Goal: Communication & Community: Answer question/provide support

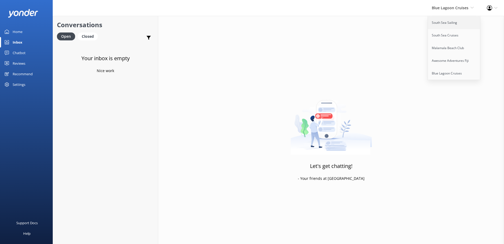
click at [448, 20] on link "South Sea Sailing" at bounding box center [454, 22] width 53 height 13
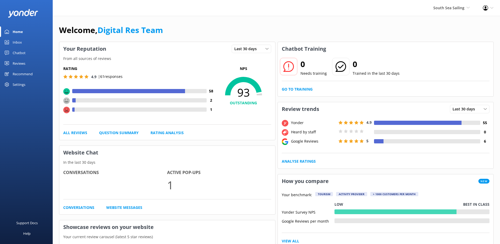
click at [14, 44] on div "Inbox" at bounding box center [17, 42] width 9 height 11
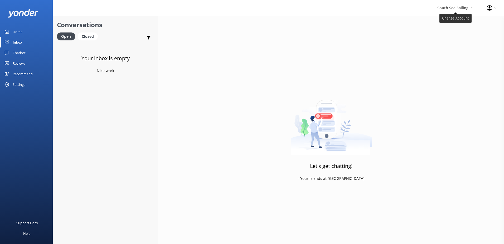
click at [462, 8] on span "South Sea Sailing" at bounding box center [452, 7] width 31 height 5
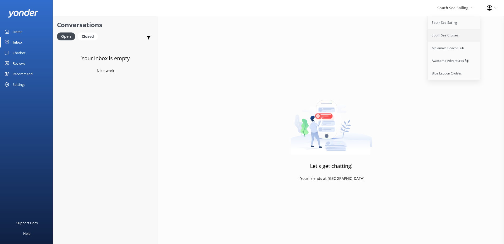
click at [450, 36] on link "South Sea Cruises" at bounding box center [454, 35] width 53 height 13
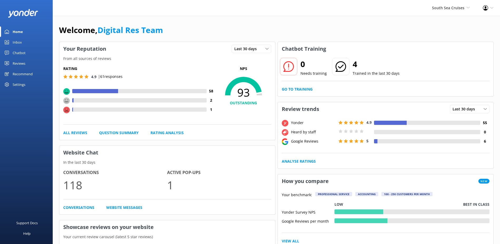
click at [17, 39] on div "Inbox" at bounding box center [17, 42] width 9 height 11
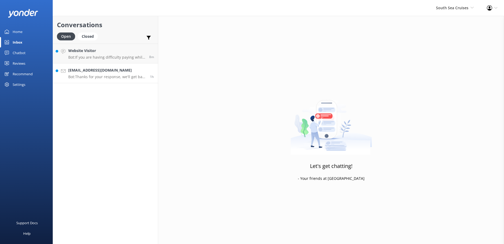
click at [117, 70] on h4 "[EMAIL_ADDRESS][DOMAIN_NAME]" at bounding box center [107, 70] width 78 height 6
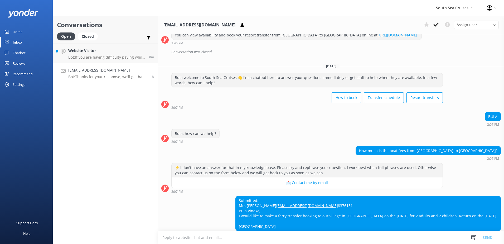
scroll to position [198, 0]
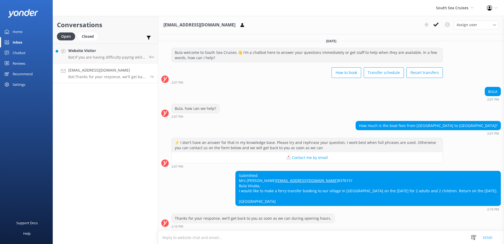
click at [298, 235] on textarea at bounding box center [331, 237] width 346 height 13
click at [245, 238] on textarea at bounding box center [331, 237] width 346 height 13
click at [199, 240] on textarea at bounding box center [331, 237] width 346 height 13
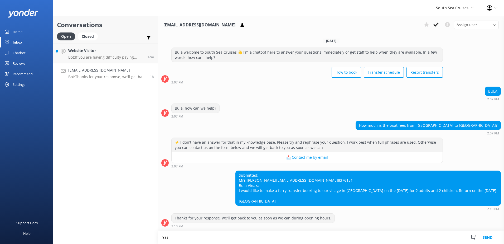
scroll to position [198, 0]
click at [285, 237] on textarea "[GEOGRAPHIC_DATA] will be [GEOGRAPHIC_DATA], A one-way transfer to Mana is$172.…" at bounding box center [331, 236] width 346 height 13
drag, startPoint x: 373, startPoint y: 238, endPoint x: 66, endPoint y: 226, distance: 307.2
click at [66, 226] on div "Conversations Open Closed Important Converted Assigned to me Unassigned Website…" at bounding box center [278, 130] width 451 height 228
type textarea "[GEOGRAPHIC_DATA] will be [GEOGRAPHIC_DATA], A one-way transfer to Mana is $172…"
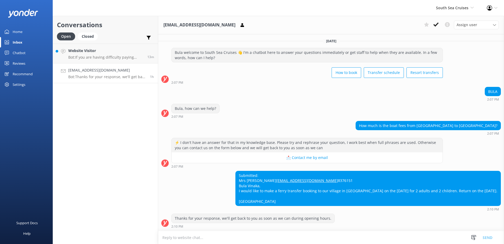
click at [338, 238] on textarea at bounding box center [331, 237] width 346 height 13
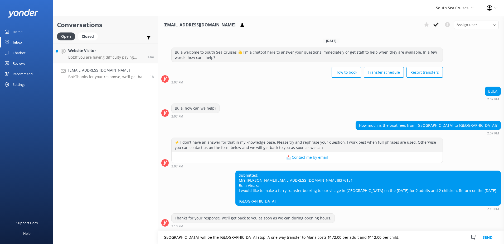
scroll to position [198, 0]
click at [392, 232] on textarea "[GEOGRAPHIC_DATA] will be the [GEOGRAPHIC_DATA] stop. A one-way transfer to Man…" at bounding box center [331, 236] width 346 height 13
click at [393, 235] on textarea "[GEOGRAPHIC_DATA] will be the [GEOGRAPHIC_DATA] stop. A one-way transfer to Man…" at bounding box center [331, 236] width 346 height 13
paste textarea "[URL][DOMAIN_NAME]"
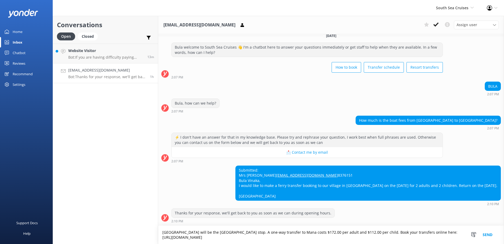
scroll to position [203, 0]
type textarea "[GEOGRAPHIC_DATA] will be the [GEOGRAPHIC_DATA] stop. A one-way transfer to Man…"
click at [486, 234] on button "Send" at bounding box center [488, 234] width 20 height 18
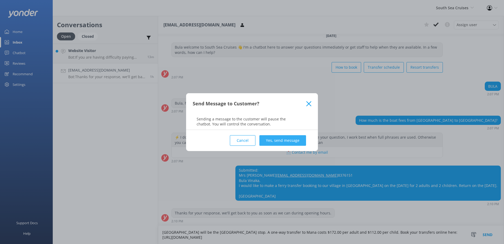
click at [282, 139] on button "Yes, send message" at bounding box center [282, 140] width 47 height 11
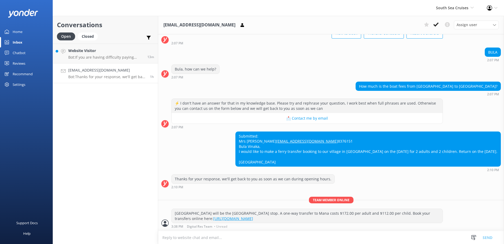
scroll to position [237, 0]
click at [434, 24] on icon at bounding box center [435, 24] width 5 height 5
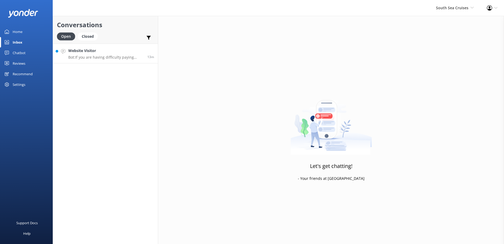
click at [109, 56] on p "Bot: If you are having difficulty paying while booking online, please contact o…" at bounding box center [105, 57] width 75 height 5
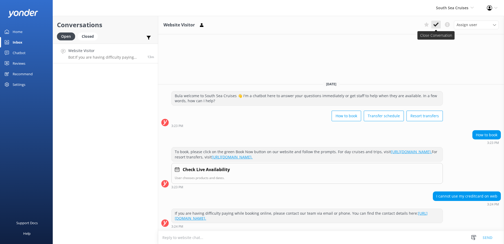
click at [435, 23] on icon at bounding box center [435, 24] width 5 height 5
click at [460, 2] on div "South Sea Cruises South Sea Sailing South Sea Cruises Malamala Beach Club Aweso…" at bounding box center [454, 8] width 51 height 16
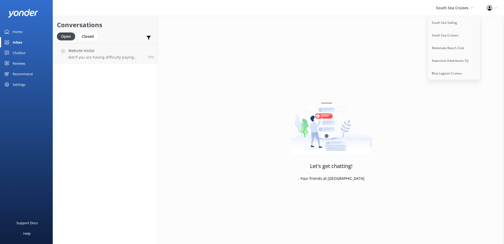
click at [461, 8] on span "South Sea Cruises" at bounding box center [452, 7] width 32 height 5
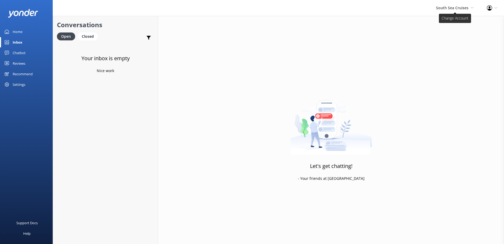
click at [461, 8] on span "South Sea Cruises" at bounding box center [452, 7] width 32 height 5
click at [458, 53] on link "Malamala Beach Club" at bounding box center [454, 48] width 53 height 13
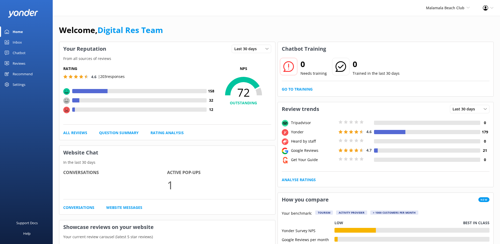
click at [10, 45] on link "Inbox" at bounding box center [26, 42] width 53 height 11
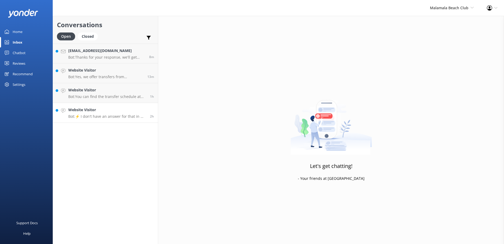
click at [104, 121] on link "Website Visitor Bot: ⚡ I don't have an answer for that in my knowledge base. Pl…" at bounding box center [105, 113] width 105 height 20
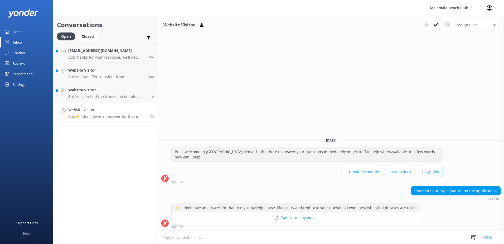
click at [436, 26] on use at bounding box center [435, 24] width 5 height 4
click at [88, 91] on h4 "Website Visitor" at bounding box center [107, 90] width 78 height 6
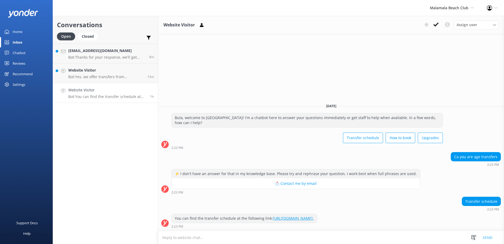
click at [435, 30] on div "Website Visitor Assign user Sonya Alyssa Digital Res Team Asena Naweilulu Miri …" at bounding box center [331, 25] width 346 height 18
click at [437, 23] on icon at bounding box center [435, 24] width 5 height 5
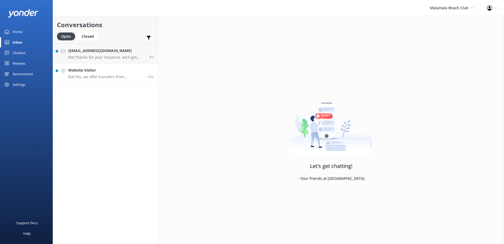
click at [118, 73] on h4 "Website Visitor" at bounding box center [105, 70] width 75 height 6
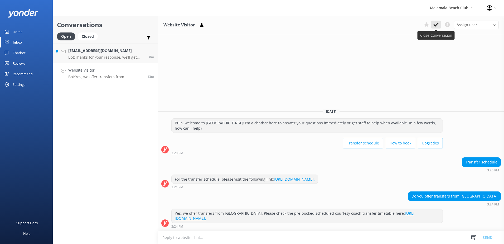
click at [437, 23] on icon at bounding box center [435, 24] width 5 height 5
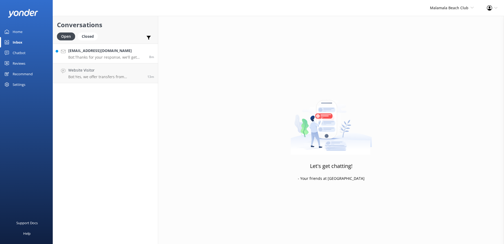
click at [109, 56] on p "Bot: Thanks for your response, we'll get back to you as soon as we can during o…" at bounding box center [106, 57] width 77 height 5
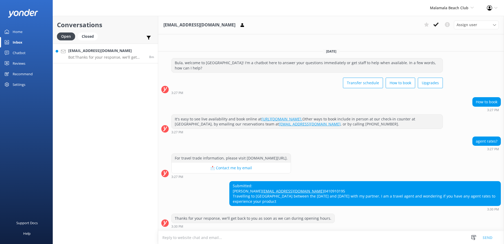
scroll to position [0, 0]
click at [276, 241] on textarea at bounding box center [331, 237] width 346 height 13
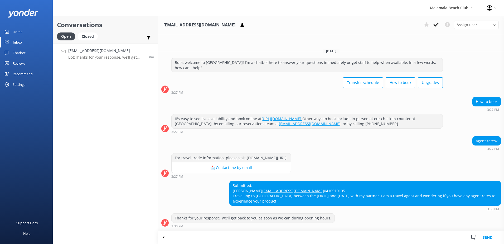
scroll to position [1, 0]
type textarea "P"
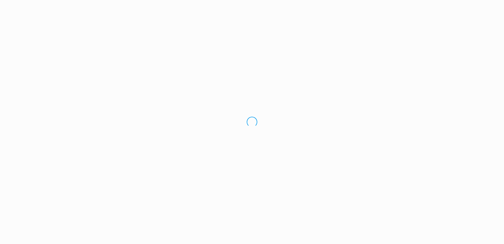
click at [226, 238] on div "Loading.." at bounding box center [252, 122] width 504 height 244
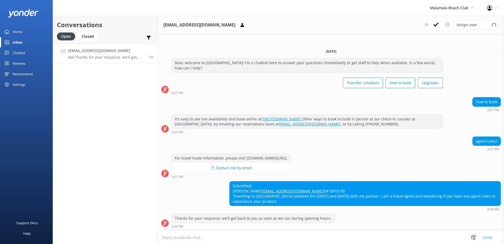
scroll to position [0, 0]
drag, startPoint x: 225, startPoint y: 236, endPoint x: 114, endPoint y: 240, distance: 111.3
click at [114, 241] on div "Conversations Open Closed Important Converted Assigned to me Unassigned Aliki.a…" at bounding box center [278, 130] width 451 height 228
type textarea "f"
type textarea "t"
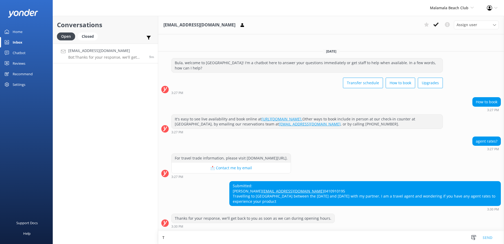
scroll to position [1, 0]
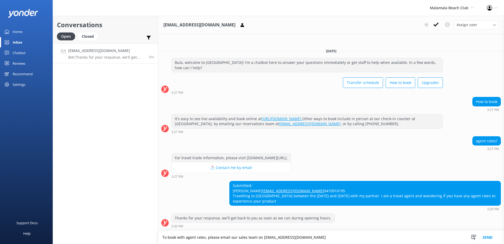
type textarea "To book with agent rates, please email our sales team on Fiji_Sales@ssc.com.fj"
click at [495, 232] on button "Send" at bounding box center [488, 236] width 20 height 13
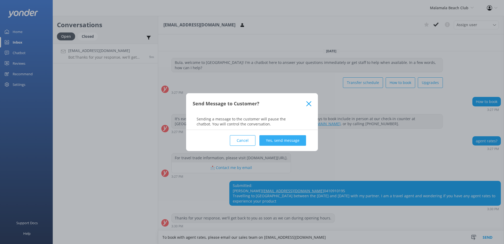
click at [287, 138] on button "Yes, send message" at bounding box center [282, 140] width 47 height 11
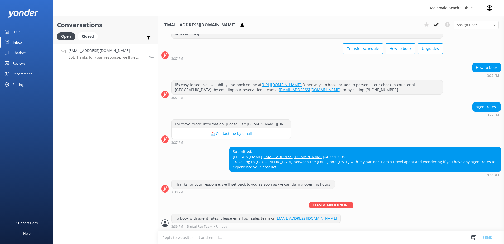
scroll to position [35, 0]
click at [438, 25] on icon at bounding box center [435, 24] width 5 height 5
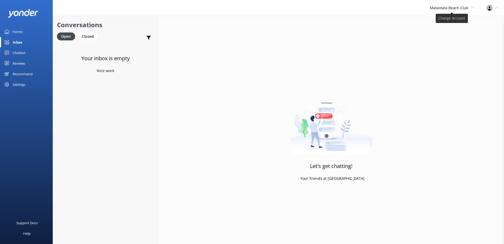
click at [453, 5] on span "Malamala Beach Club" at bounding box center [449, 7] width 38 height 5
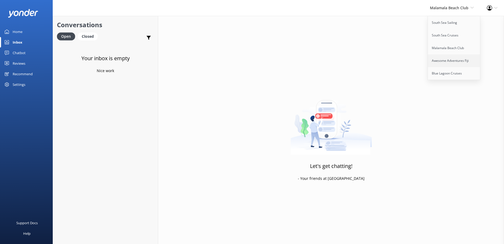
click at [442, 60] on link "Awesome Adventures Fiji" at bounding box center [454, 60] width 53 height 13
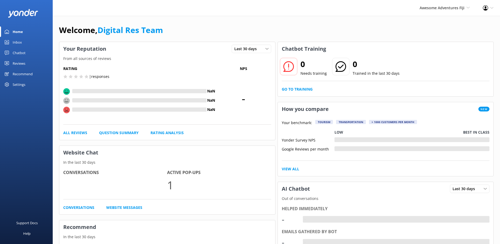
click at [33, 35] on link "Home" at bounding box center [26, 31] width 53 height 11
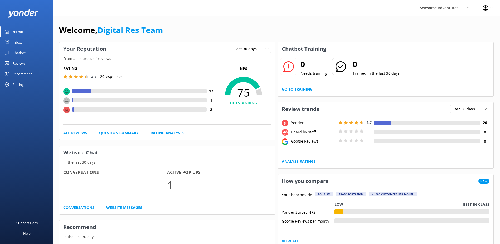
click at [28, 38] on link "Inbox" at bounding box center [26, 42] width 53 height 11
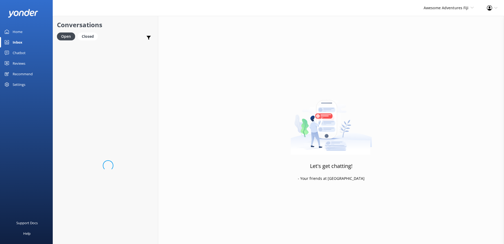
click at [22, 45] on link "Inbox" at bounding box center [26, 42] width 53 height 11
click at [435, 12] on div "Awesome Adventures Fiji South Sea Sailing South Sea Cruises Malamala Beach Club…" at bounding box center [448, 8] width 63 height 16
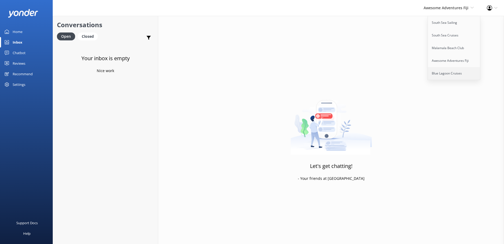
click at [441, 70] on link "Blue Lagoon Cruises" at bounding box center [454, 73] width 53 height 13
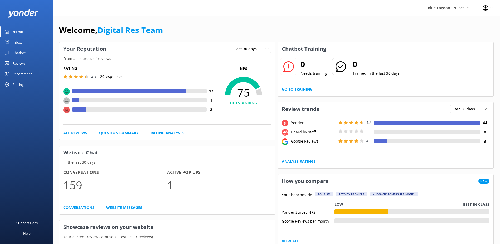
click at [25, 47] on link "Inbox" at bounding box center [26, 42] width 53 height 11
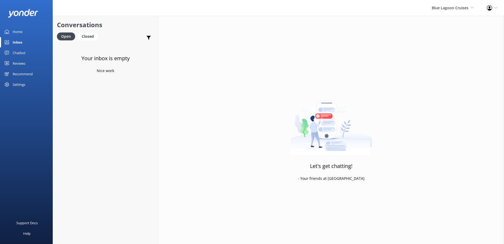
click at [459, 11] on div "Blue Lagoon Cruises South Sea Sailing South Sea Cruises Malamala Beach Club Awe…" at bounding box center [452, 8] width 55 height 16
click at [393, 19] on div "Let's get chatting! - Your friends at Yonder" at bounding box center [331, 138] width 346 height 244
